Goal: Transaction & Acquisition: Purchase product/service

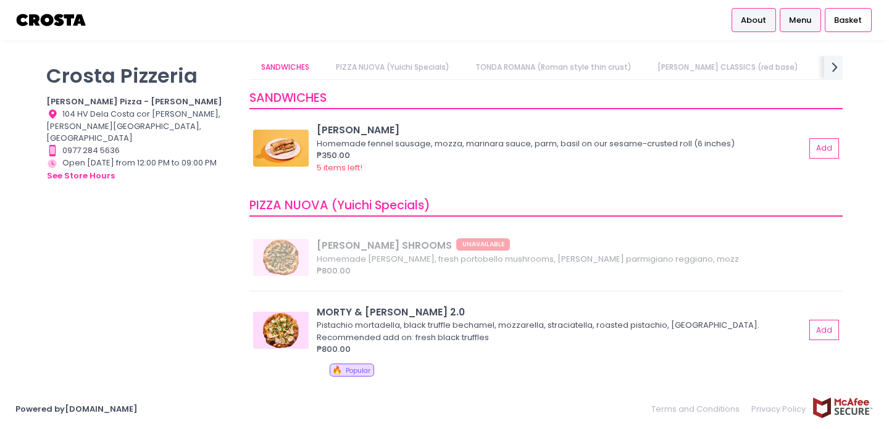
click at [758, 19] on span "About" at bounding box center [753, 20] width 25 height 12
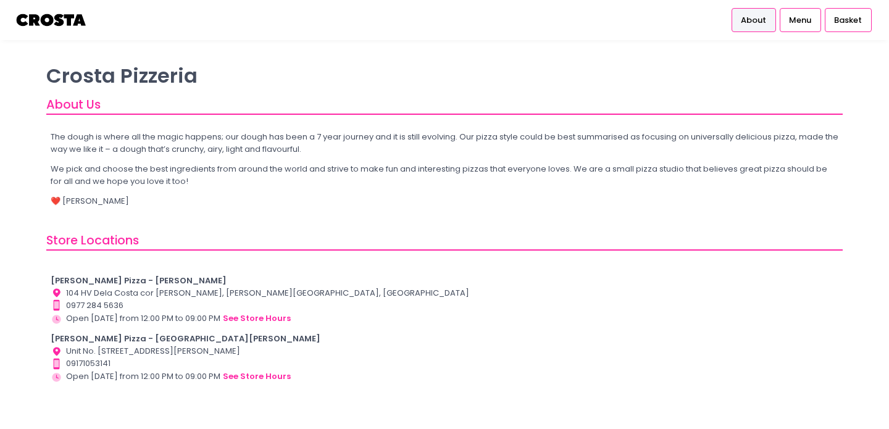
scroll to position [2, 0]
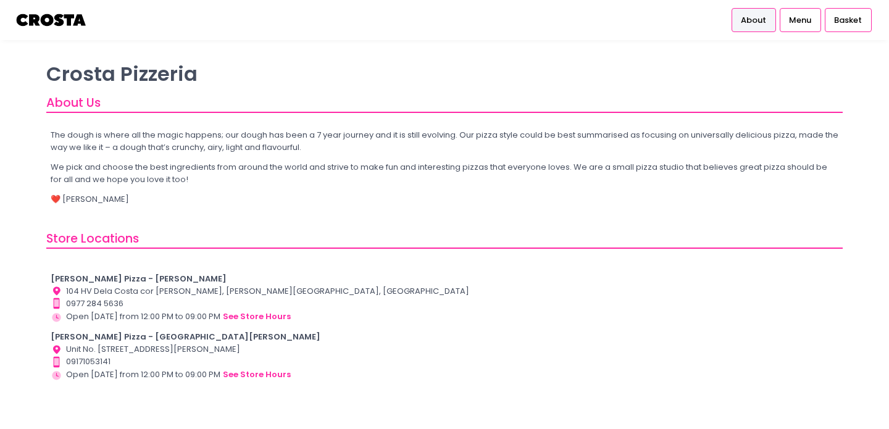
click at [40, 15] on img at bounding box center [51, 20] width 72 height 22
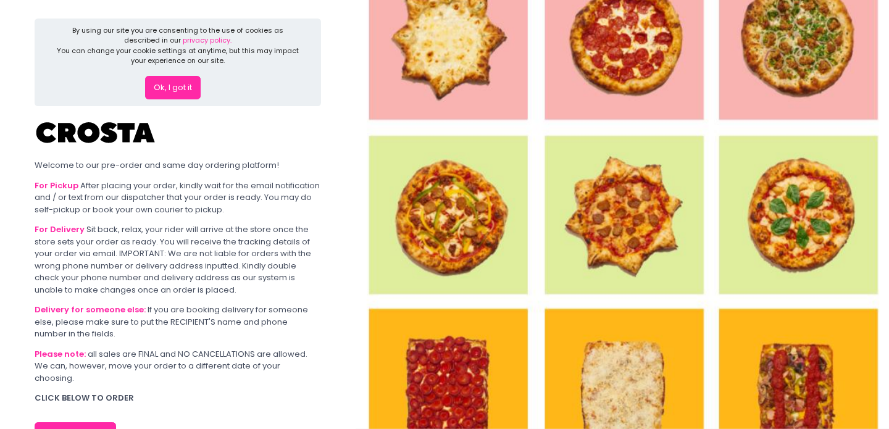
scroll to position [1, 0]
click at [93, 421] on button "ORDER NOW" at bounding box center [76, 436] width 82 height 30
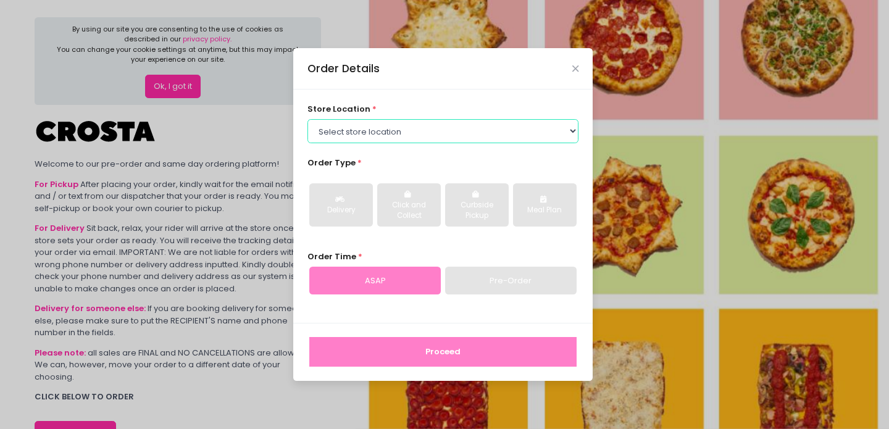
click at [395, 128] on select "Select store location [PERSON_NAME] Pizza - [PERSON_NAME] Pizza - [GEOGRAPHIC_D…" at bounding box center [444, 130] width 272 height 23
select select "5fabb2e53664a8677beaeb89"
click at [308, 119] on select "Select store location [PERSON_NAME] Pizza - [PERSON_NAME] Pizza - [GEOGRAPHIC_D…" at bounding box center [444, 130] width 272 height 23
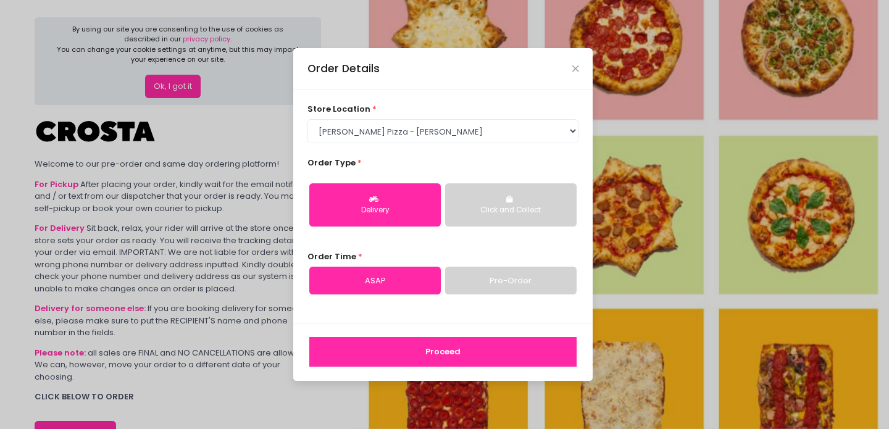
click at [408, 352] on button "Proceed" at bounding box center [442, 352] width 267 height 30
